Goal: Task Accomplishment & Management: Complete application form

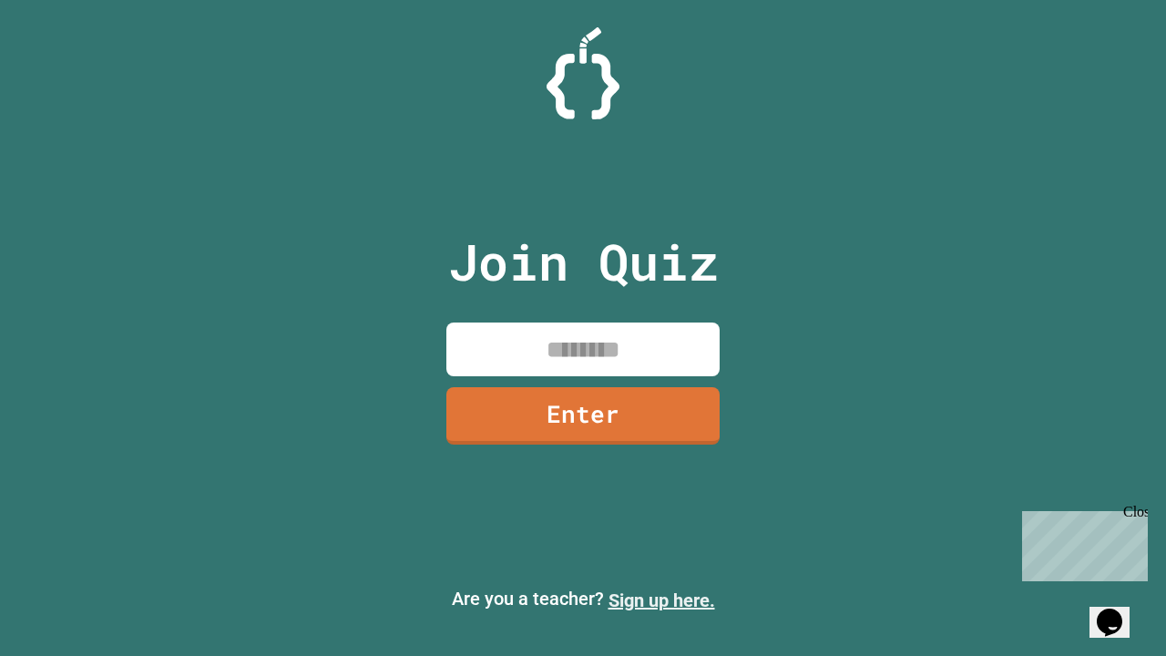
click at [662, 600] on link "Sign up here." at bounding box center [662, 601] width 107 height 22
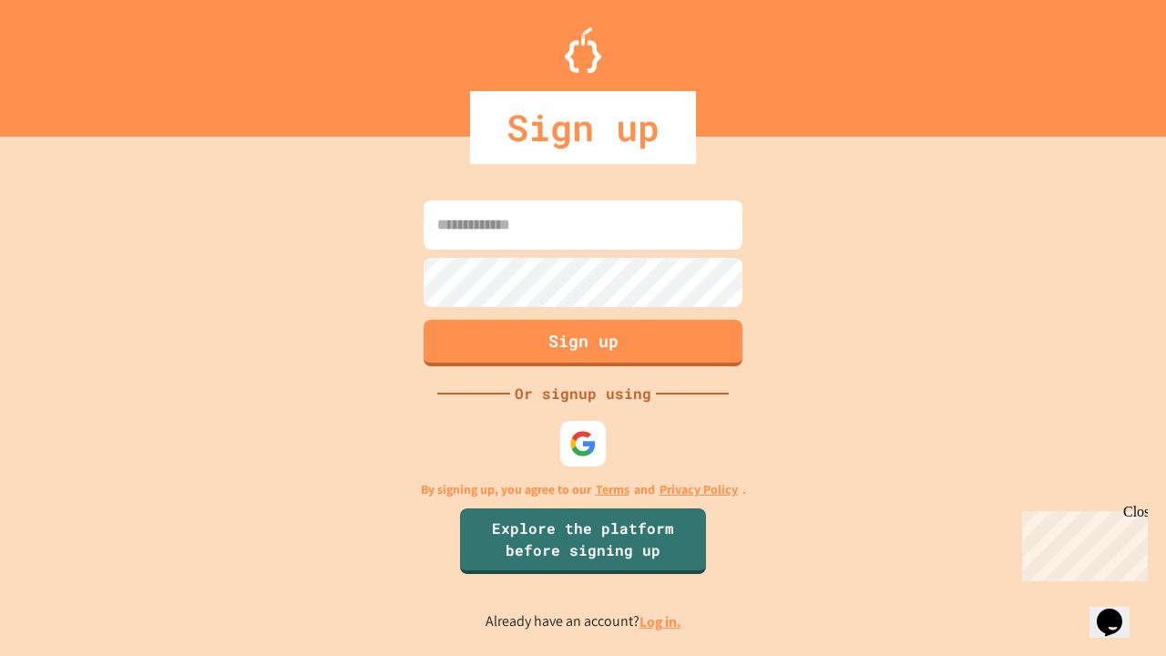
click at [662, 621] on link "Log in." at bounding box center [661, 621] width 42 height 19
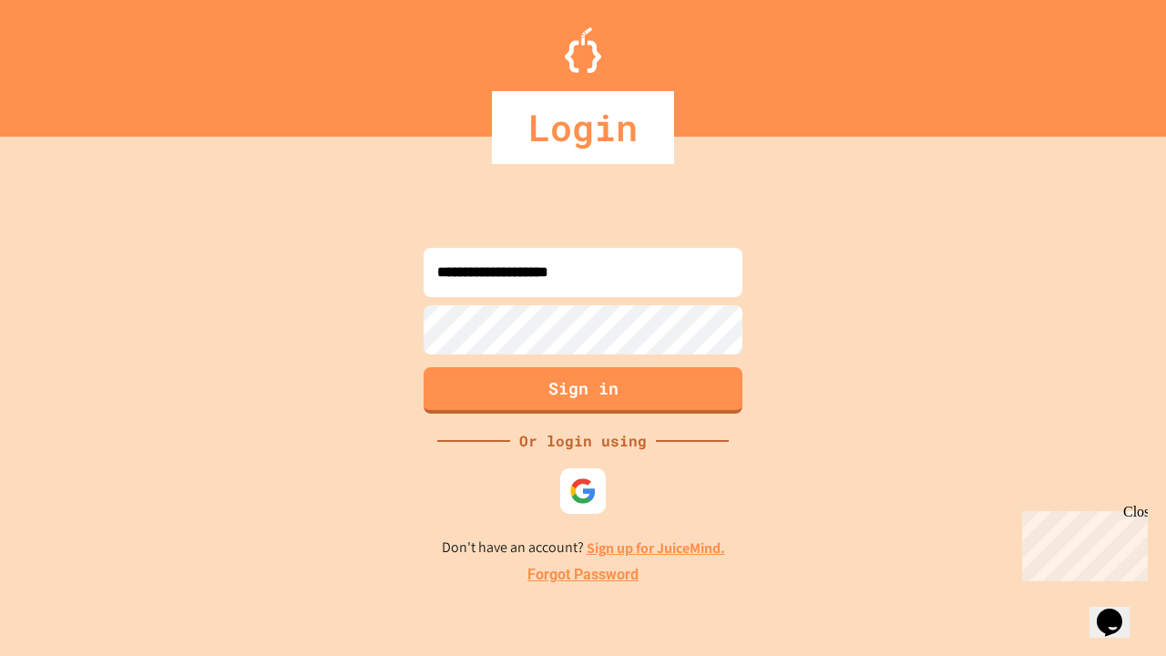
type input "**********"
